Goal: Information Seeking & Learning: Learn about a topic

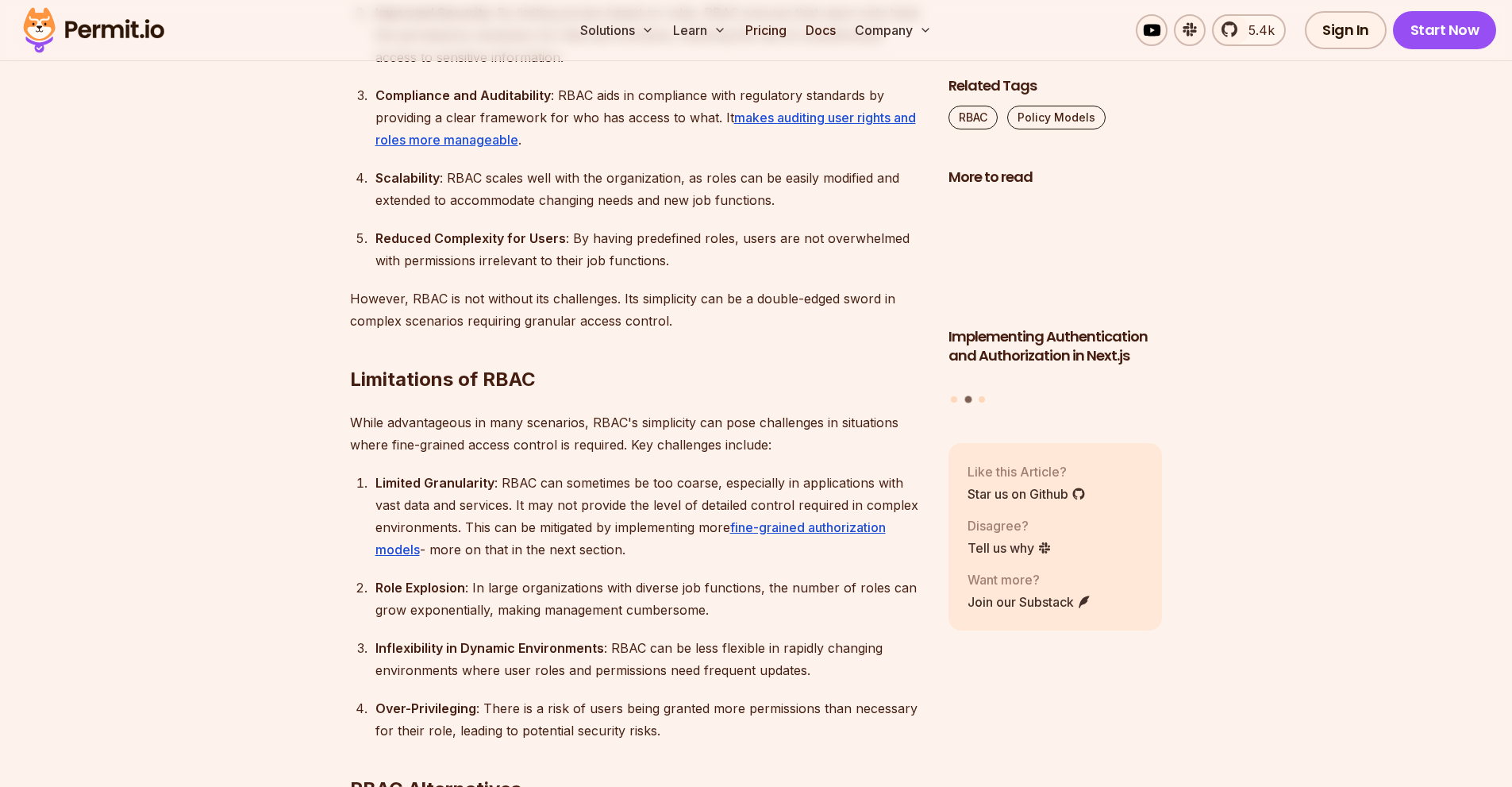
scroll to position [3653, 0]
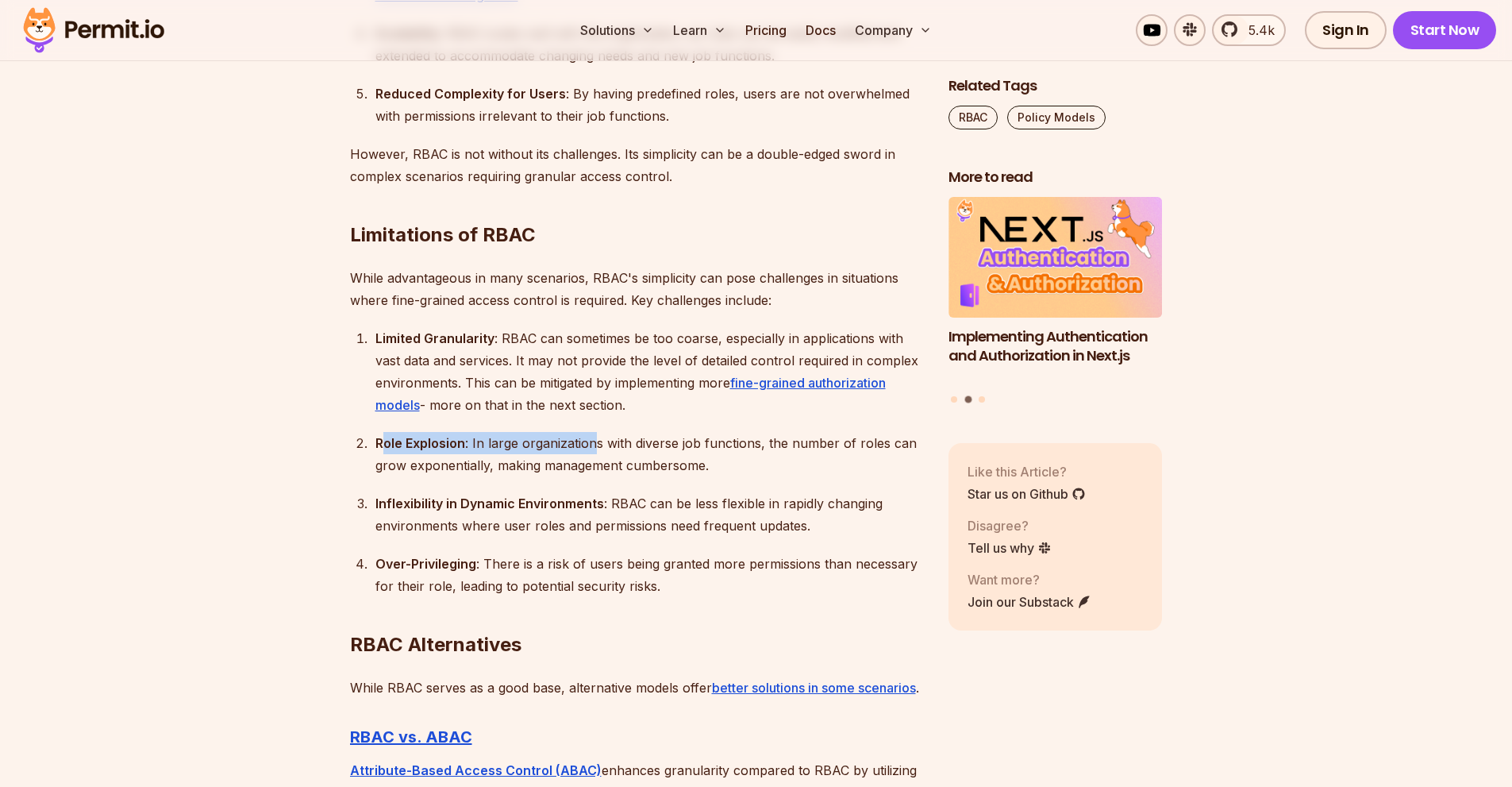
drag, startPoint x: 385, startPoint y: 442, endPoint x: 628, endPoint y: 437, distance: 243.1
click at [598, 437] on div "Role Explosion : In large organizations with diverse job functions, the number …" at bounding box center [650, 455] width 548 height 45
click at [697, 434] on div "Role Explosion : In large organizations with diverse job functions, the number …" at bounding box center [650, 455] width 548 height 45
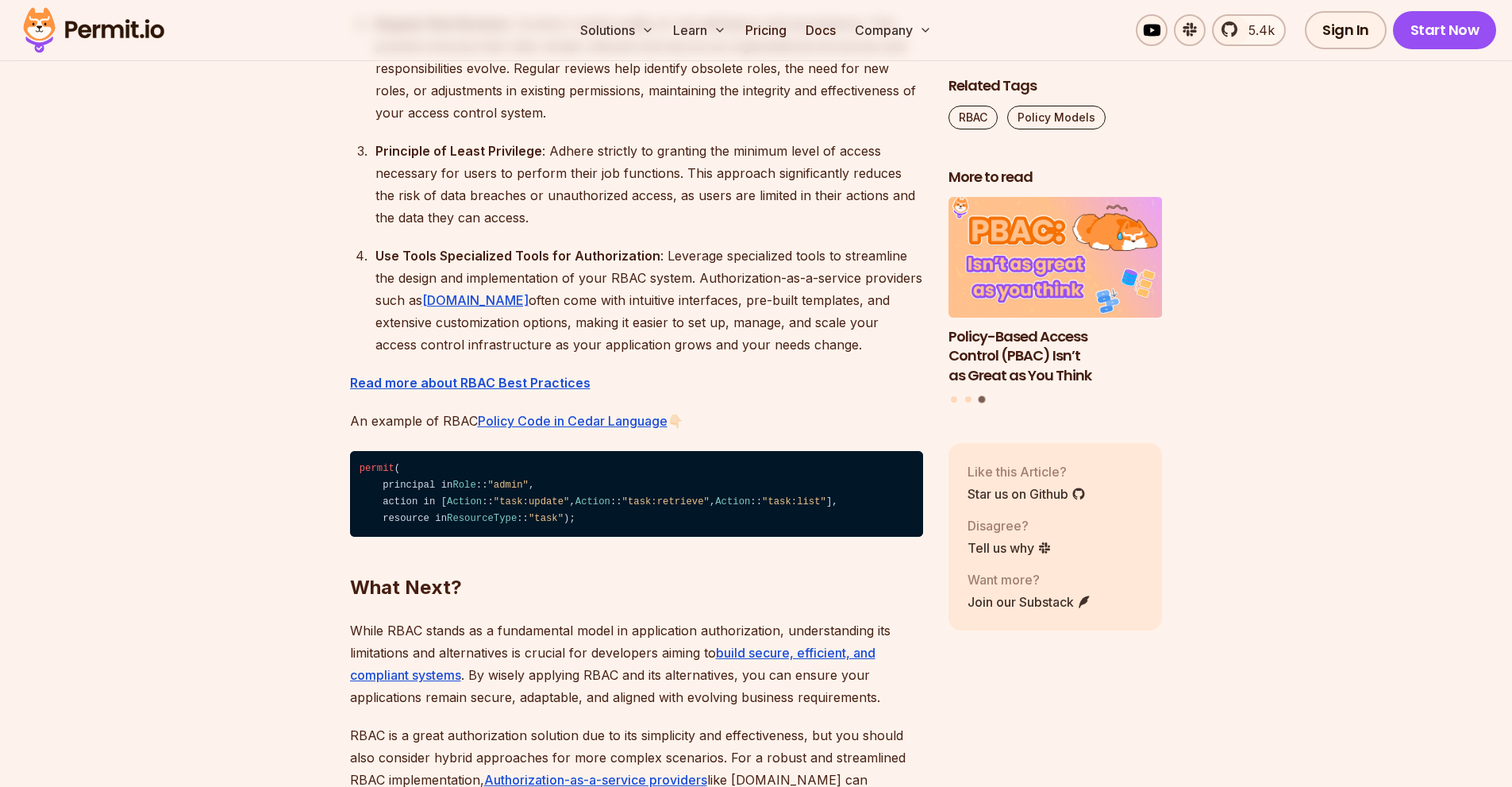
scroll to position [5242, 0]
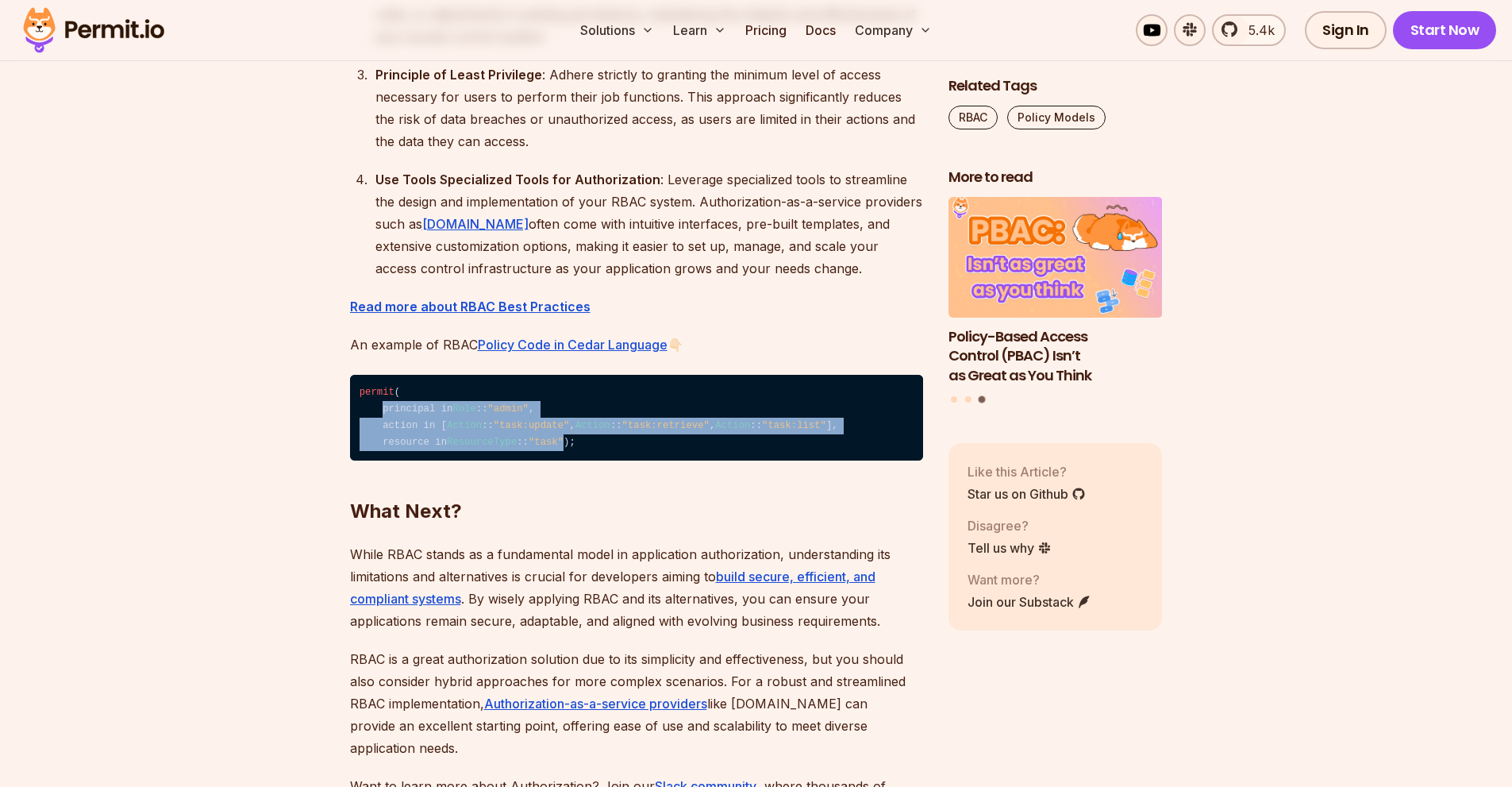
drag, startPoint x: 383, startPoint y: 429, endPoint x: 562, endPoint y: 528, distance: 204.6
click at [562, 462] on code "permit ( principal in Role :: "admin" , action in [ Action :: "task:update" , A…" at bounding box center [636, 418] width 573 height 86
click at [622, 431] on span ""task:retrieve"" at bounding box center [666, 425] width 87 height 11
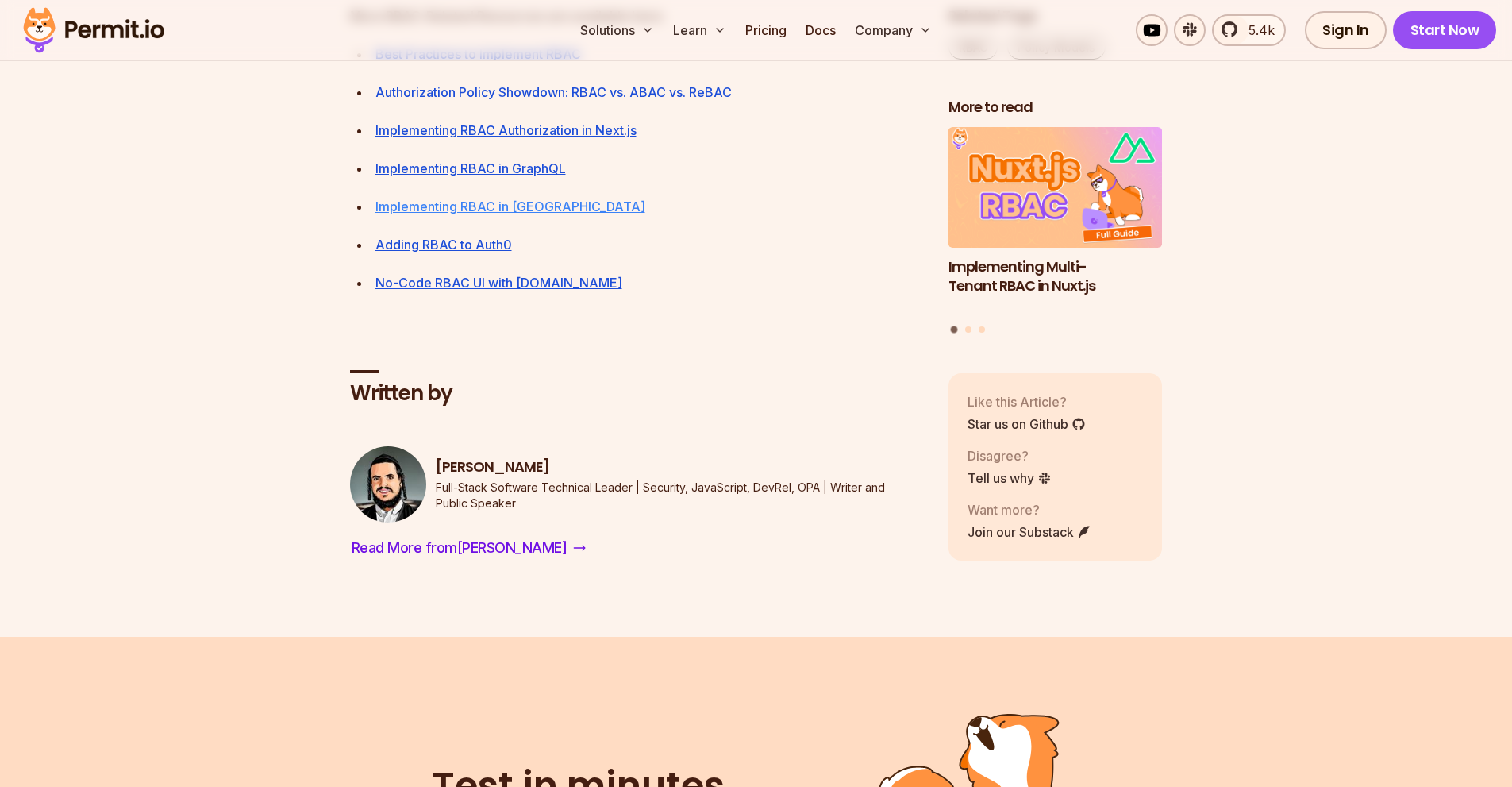
scroll to position [6433, 0]
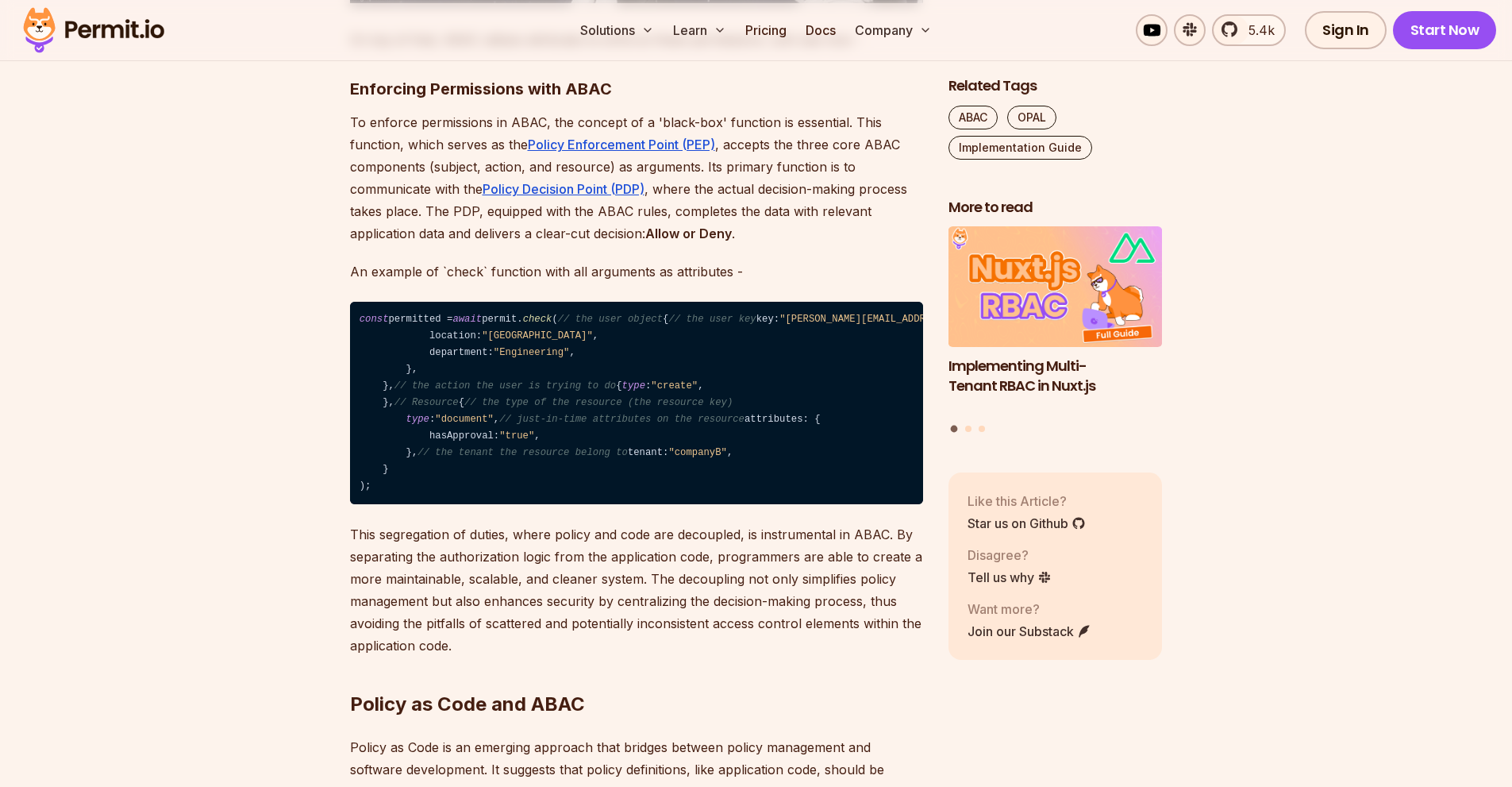
scroll to position [2065, 0]
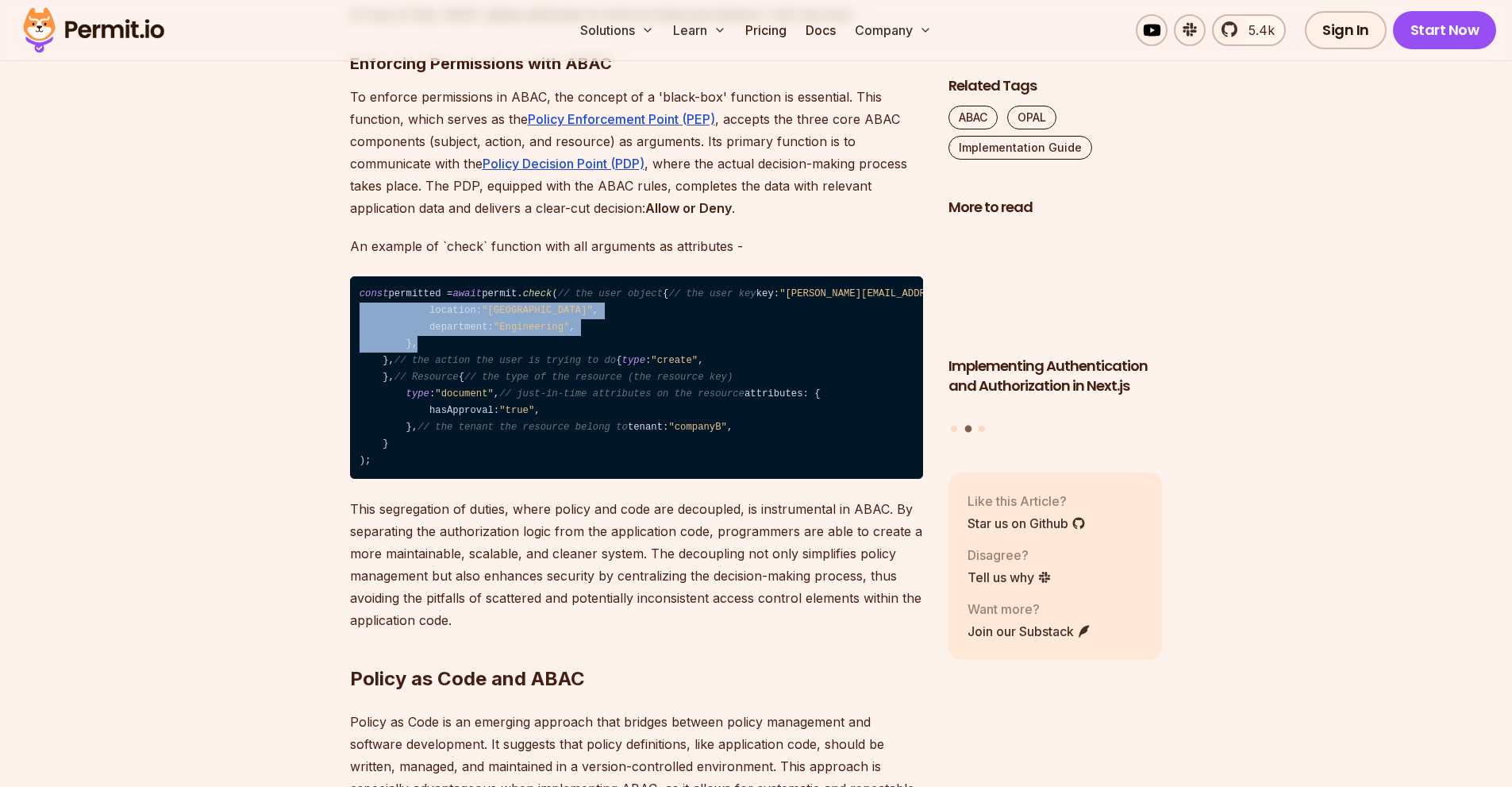
drag, startPoint x: 392, startPoint y: 369, endPoint x: 487, endPoint y: 415, distance: 105.6
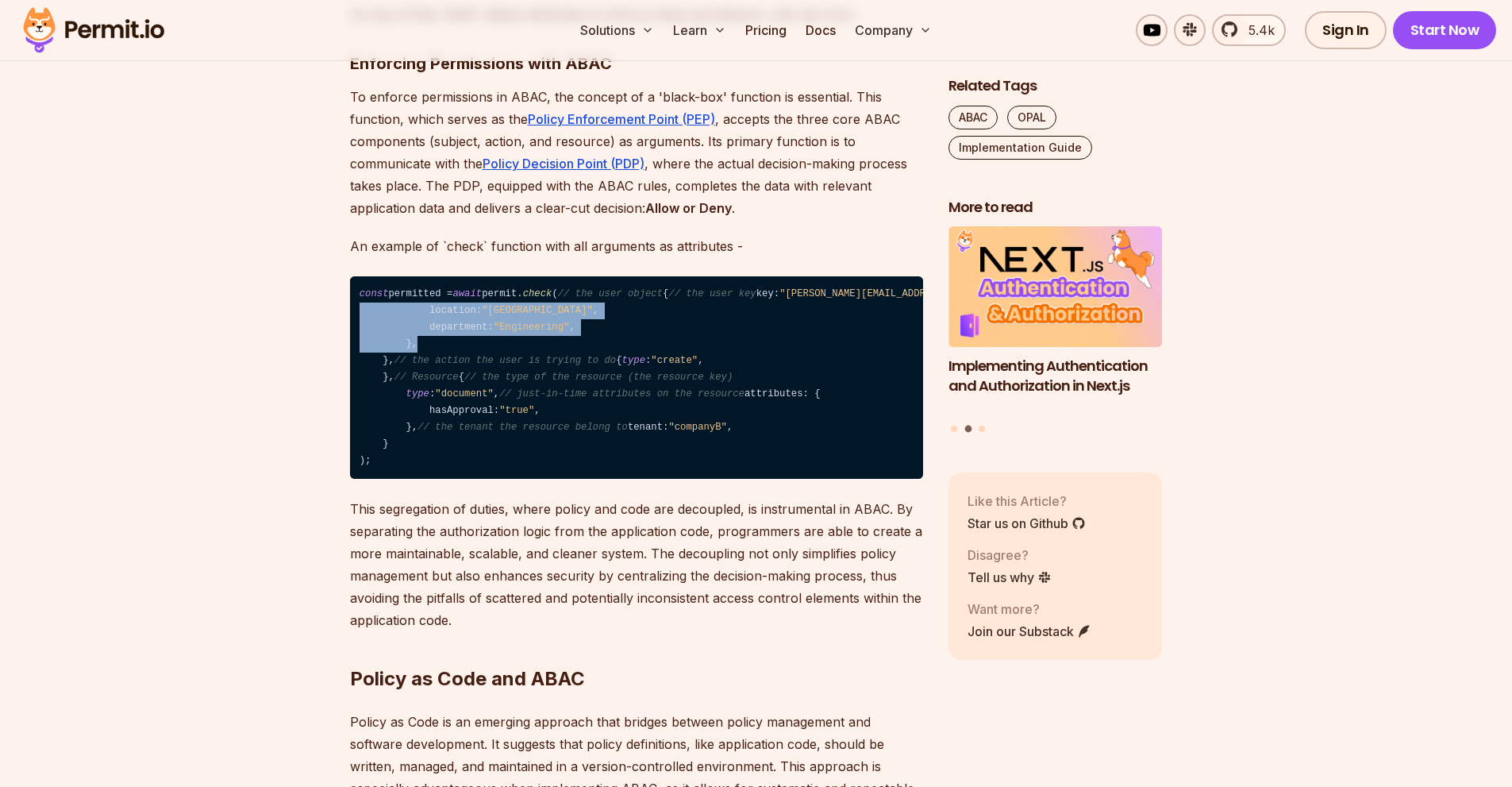
click at [487, 415] on code "const permitted = await permit. check ( // the user object { // the user key ke…" at bounding box center [636, 377] width 573 height 203
drag, startPoint x: 396, startPoint y: 489, endPoint x: 527, endPoint y: 493, distance: 131.1
click at [527, 480] on code "const permitted = await permit. check ( // the user object { // the user key ke…" at bounding box center [636, 377] width 573 height 203
click at [561, 480] on code "const permitted = await permit. check ( // the user object { // the user key ke…" at bounding box center [636, 377] width 573 height 203
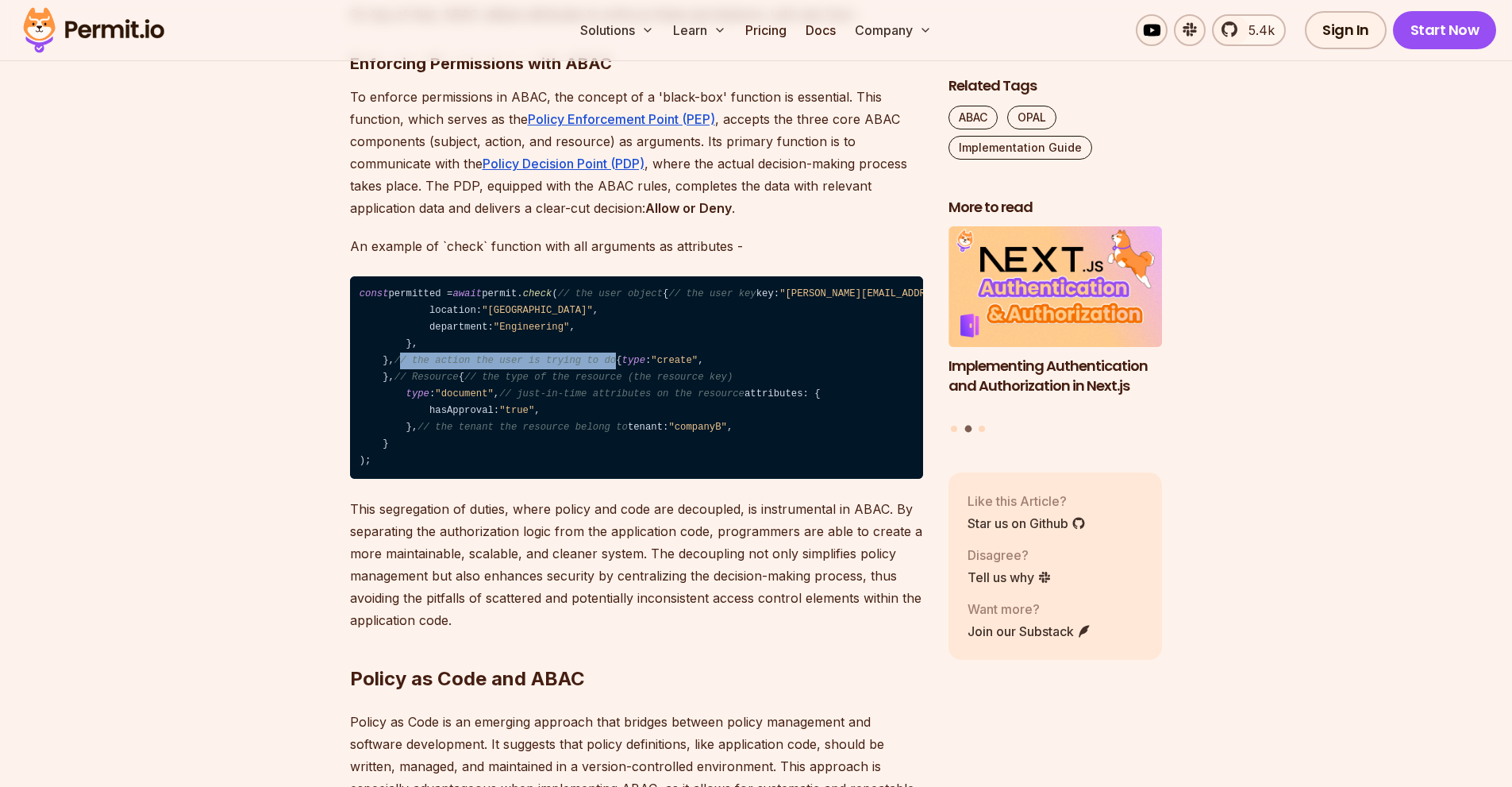
drag, startPoint x: 389, startPoint y: 454, endPoint x: 593, endPoint y: 452, distance: 204.0
click at [593, 452] on code "const permitted = await permit. check ( // the user object { // the user key ke…" at bounding box center [636, 377] width 573 height 203
click at [657, 455] on code "const permitted = await permit. check ( // the user object { // the user key ke…" at bounding box center [636, 377] width 573 height 203
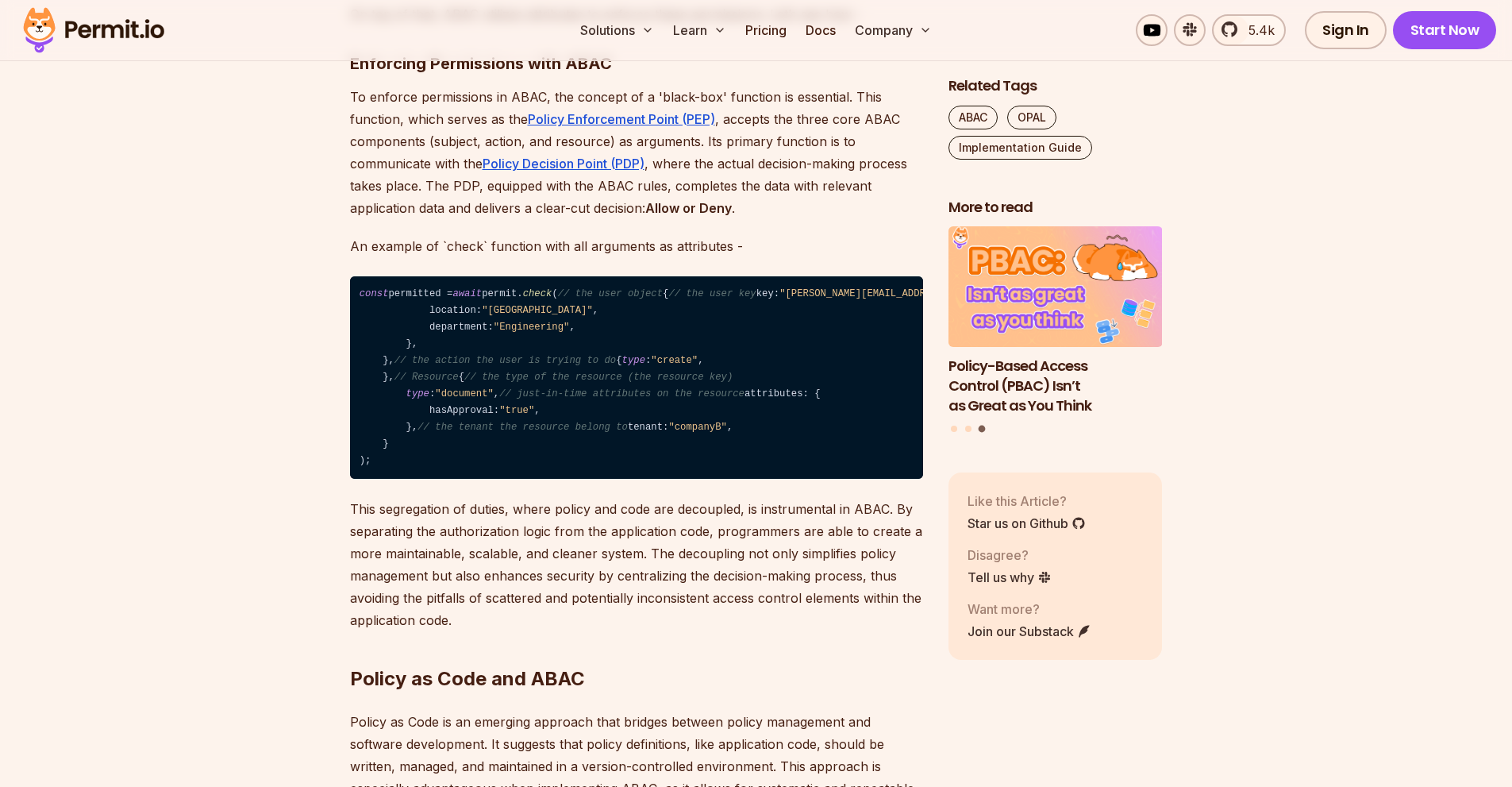
drag, startPoint x: 407, startPoint y: 546, endPoint x: 615, endPoint y: 656, distance: 235.3
click at [615, 480] on code "const permitted = await permit. check ( // the user object { // the user key ke…" at bounding box center [636, 377] width 573 height 203
click at [481, 383] on span "// the type of the resource (the resource key)" at bounding box center [598, 377] width 268 height 11
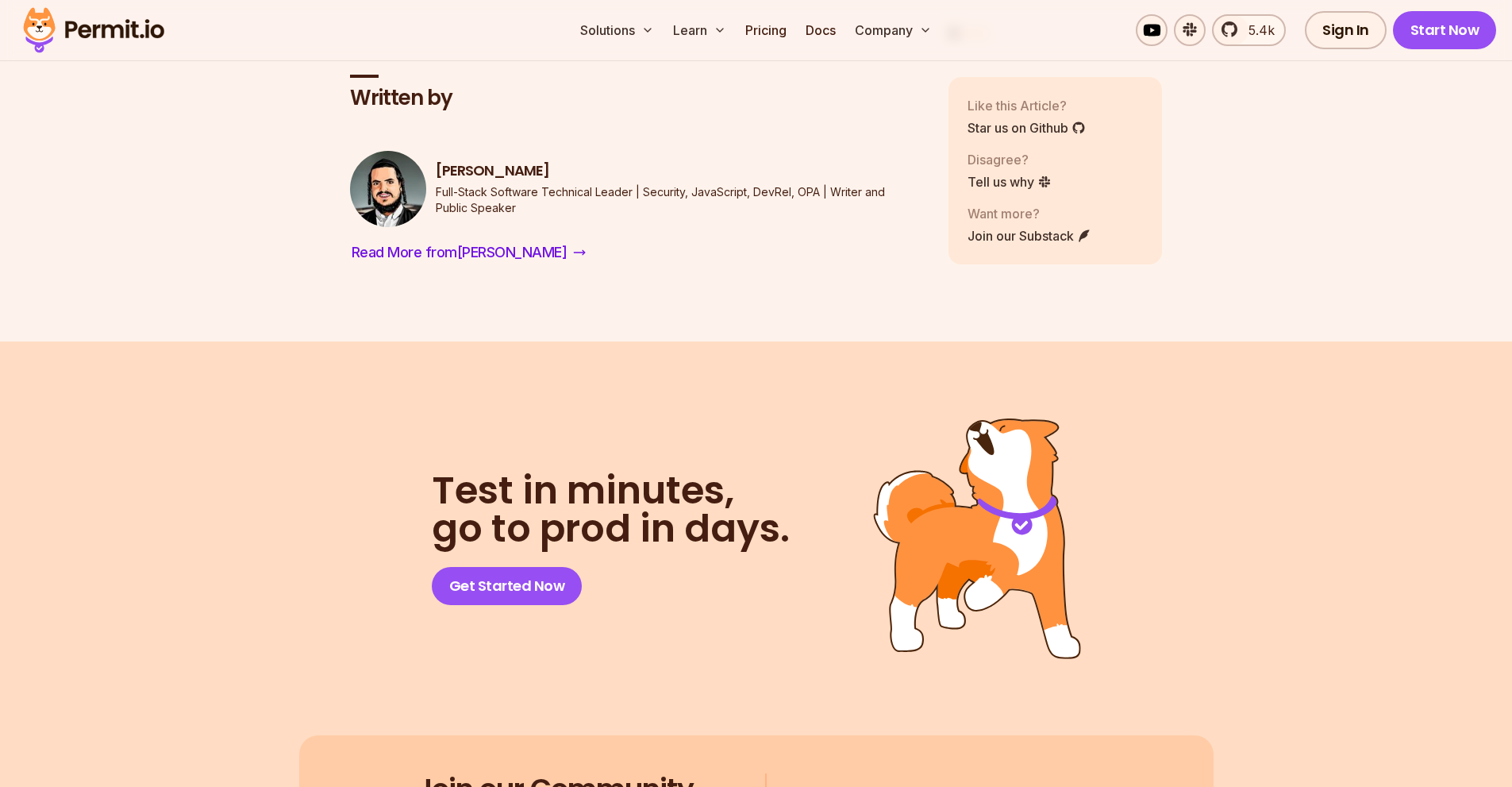
scroll to position [8498, 0]
